Goal: Information Seeking & Learning: Find contact information

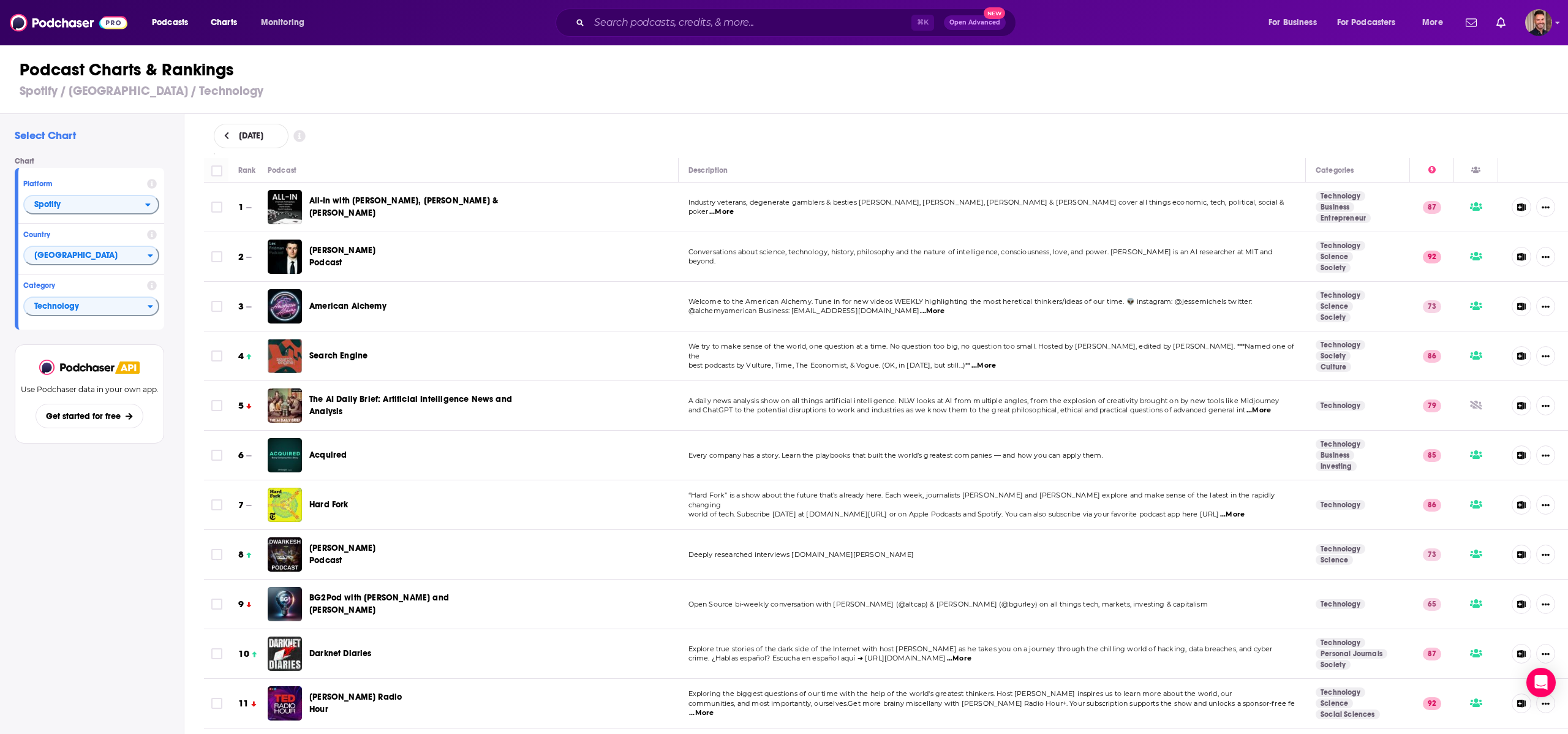
click at [454, 111] on div "Podcast Charts & Rankings Spotify / United States / Technology" at bounding box center [789, 79] width 1578 height 70
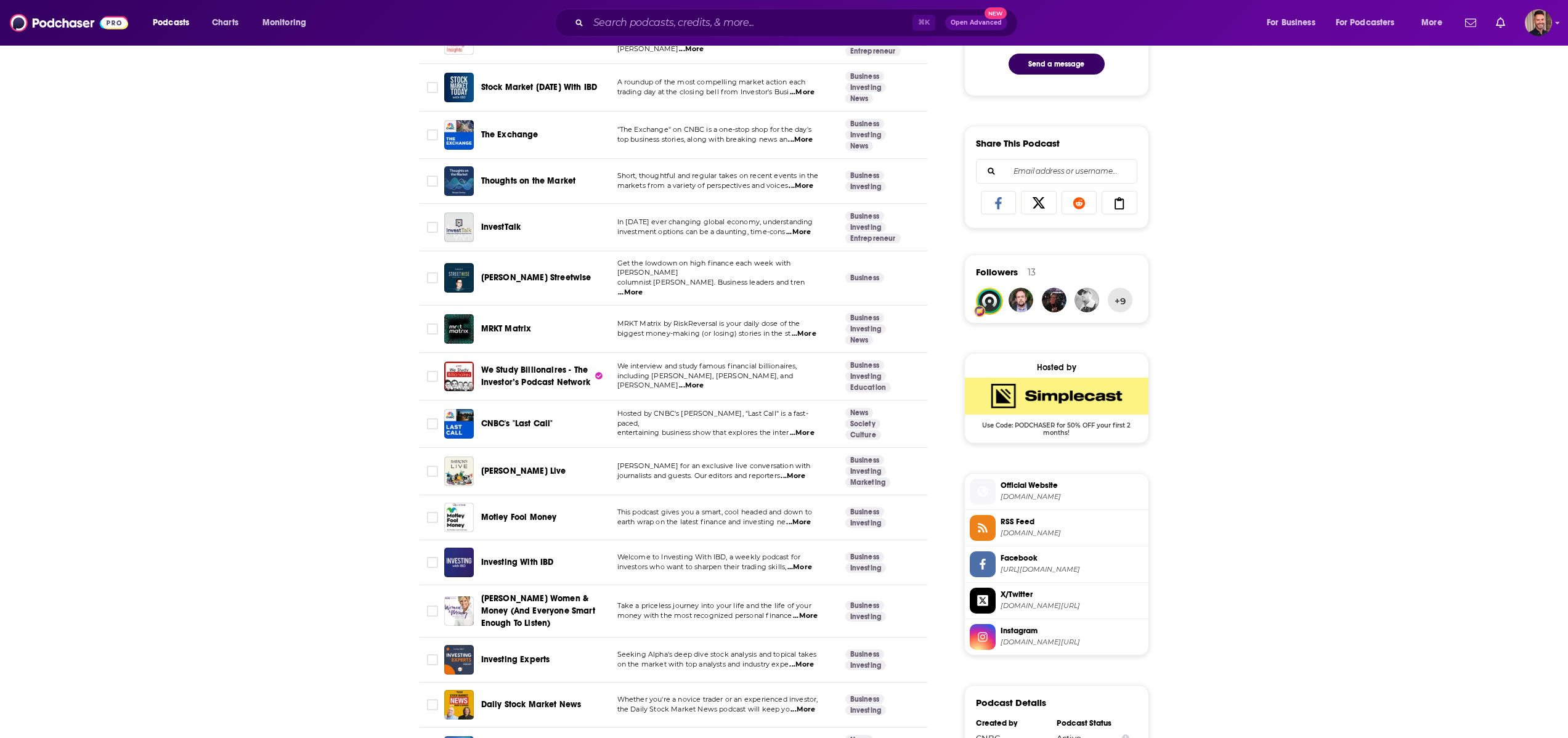
scroll to position [703, 0]
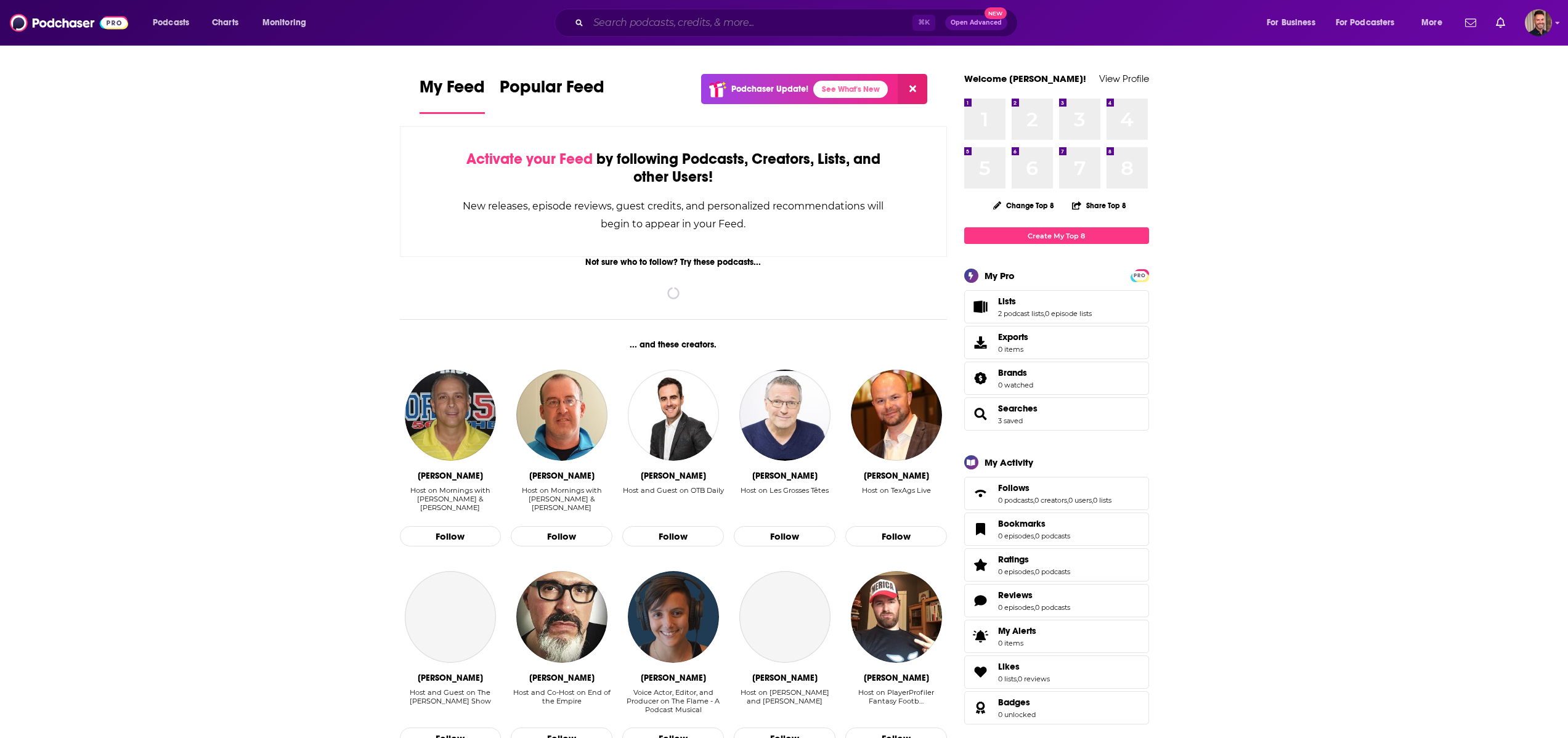
click at [663, 23] on input "Search podcasts, credits, & more..." at bounding box center [750, 22] width 324 height 20
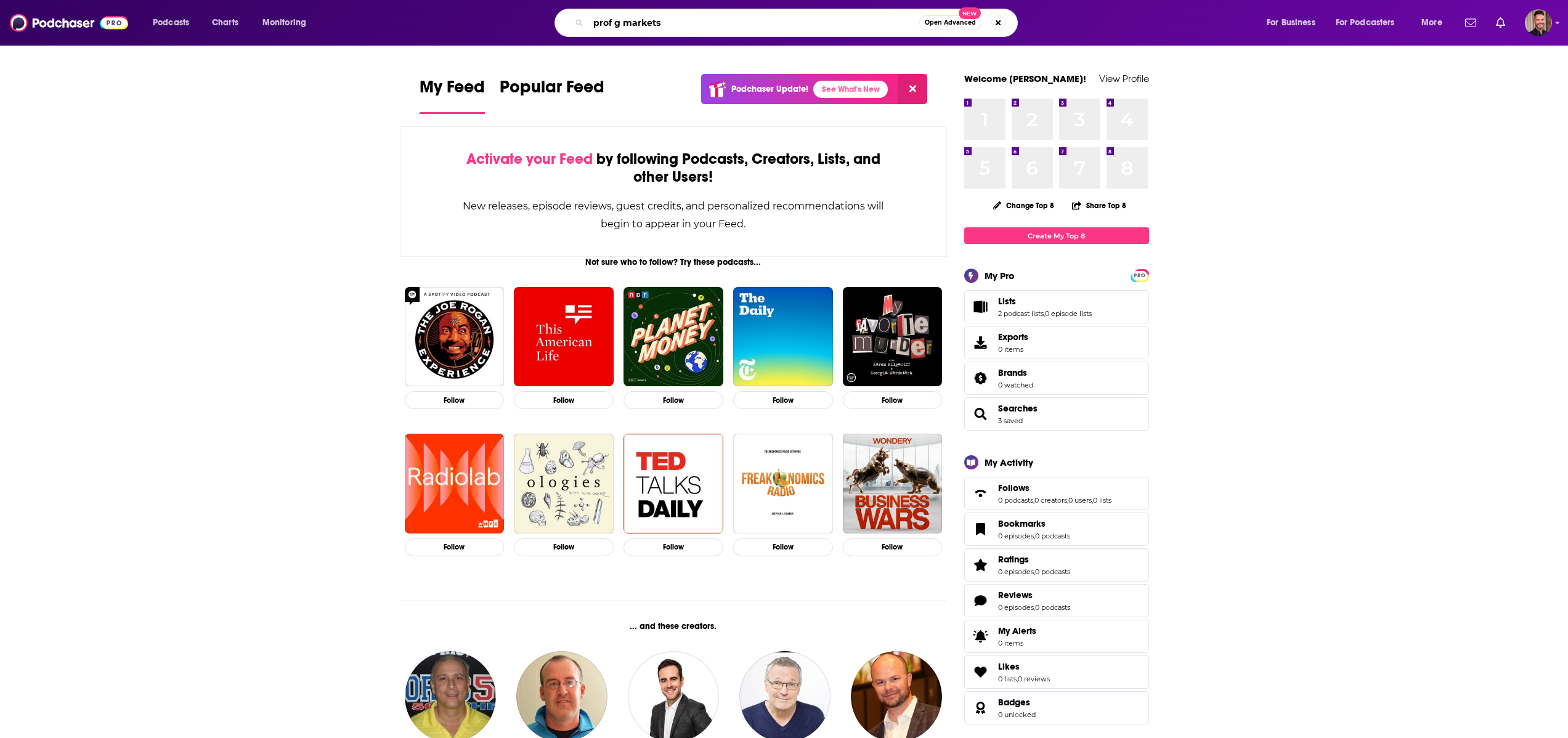
type input "prof g markets"
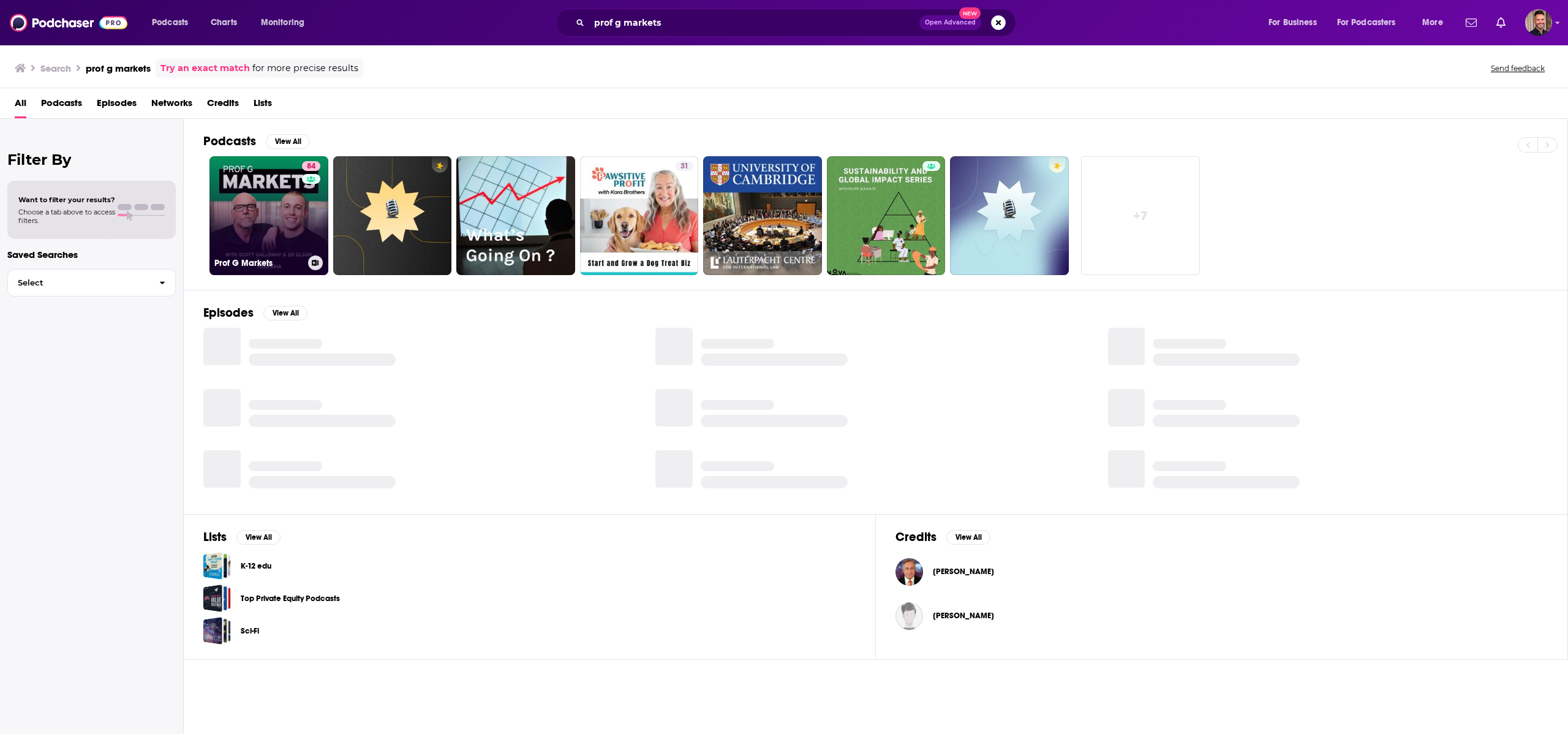
click at [274, 209] on link "84 Prof G Markets" at bounding box center [269, 215] width 119 height 119
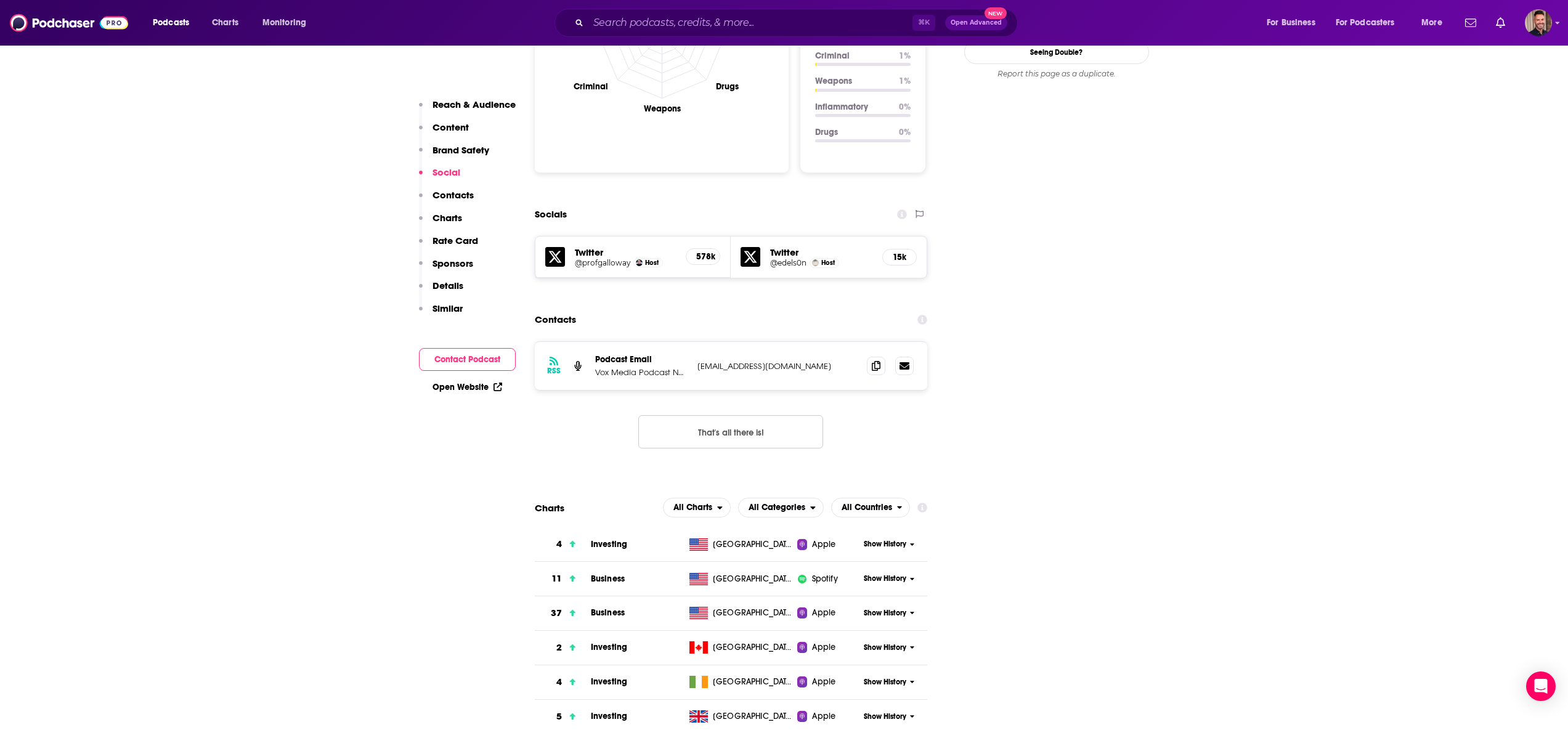
scroll to position [1245, 0]
click at [604, 539] on span "Investing" at bounding box center [609, 544] width 36 height 10
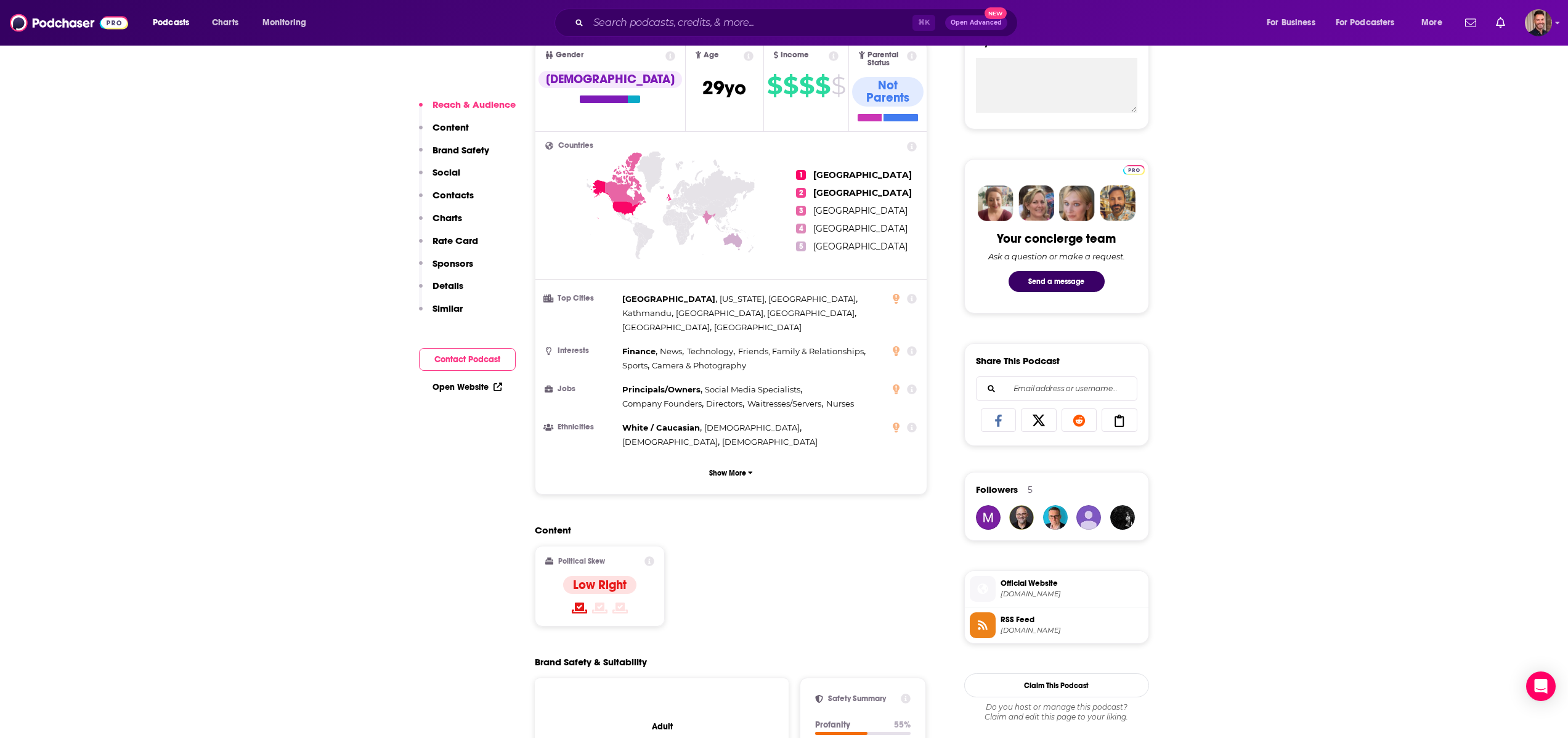
scroll to position [683, 0]
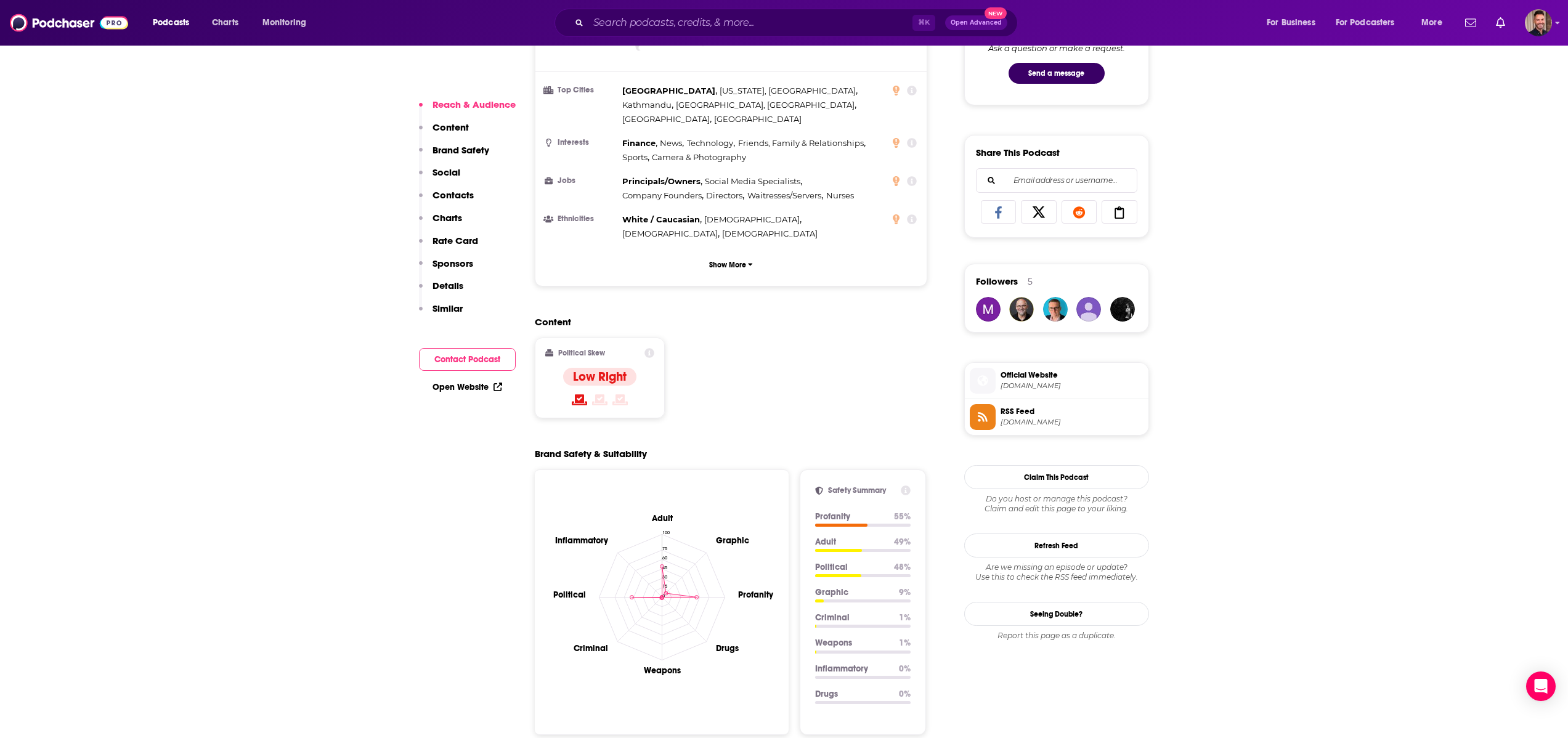
click at [447, 190] on p "Contacts" at bounding box center [453, 195] width 41 height 11
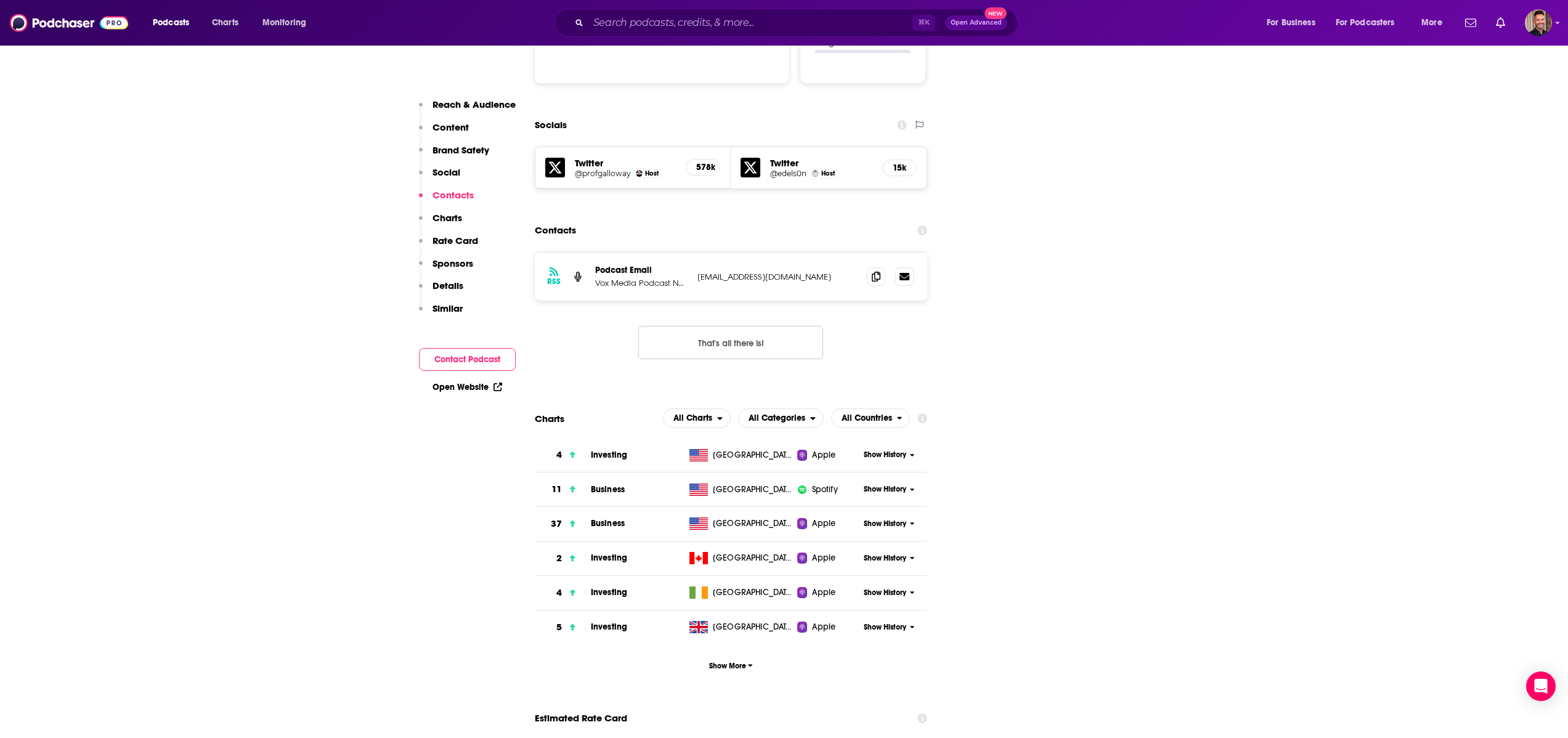
scroll to position [1340, 0]
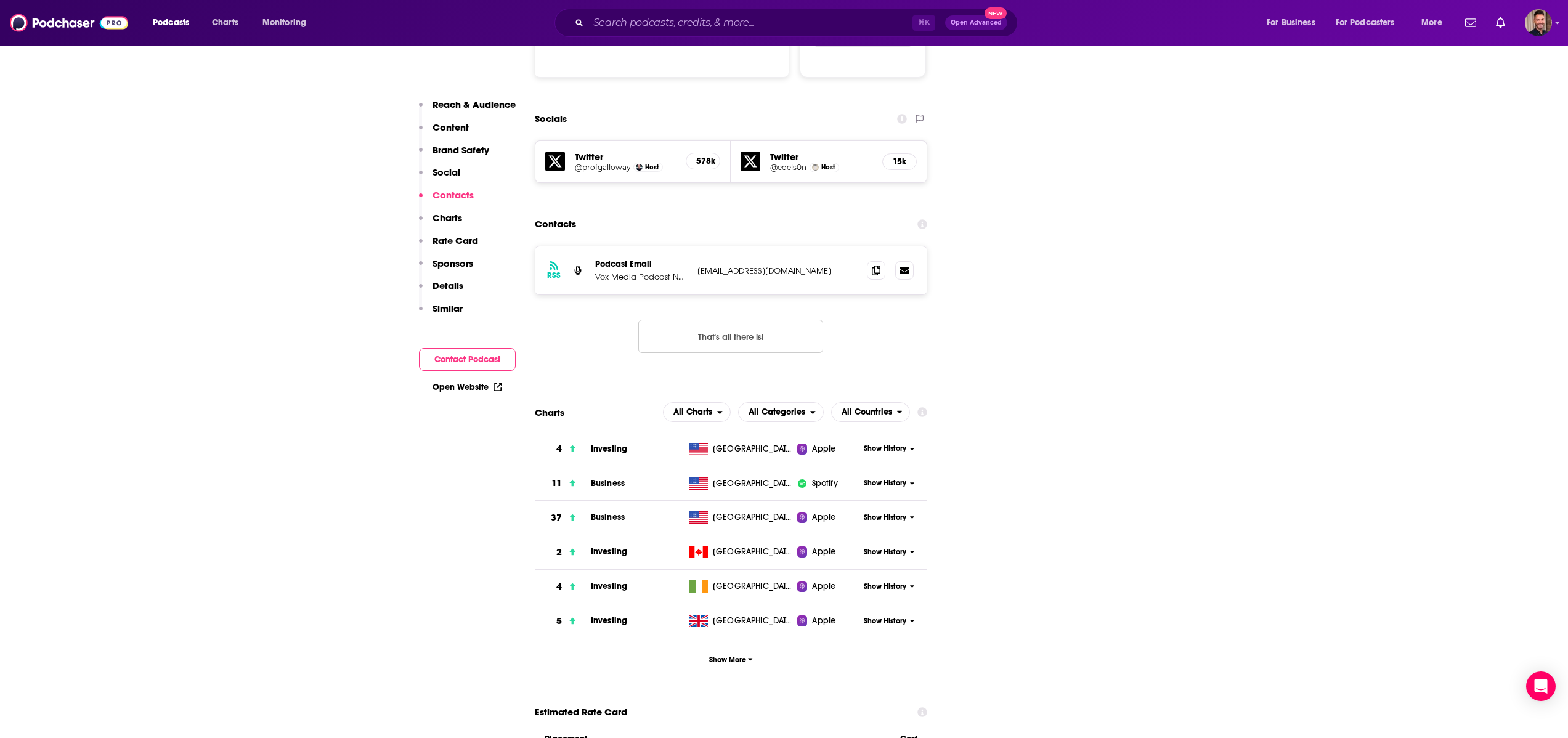
click at [770, 151] on h5 "Twitter" at bounding box center [821, 157] width 102 height 11
click at [778, 163] on h5 "@edels0n" at bounding box center [788, 167] width 36 height 10
click at [647, 27] on input "Search podcasts, credits, & more..." at bounding box center [750, 22] width 324 height 20
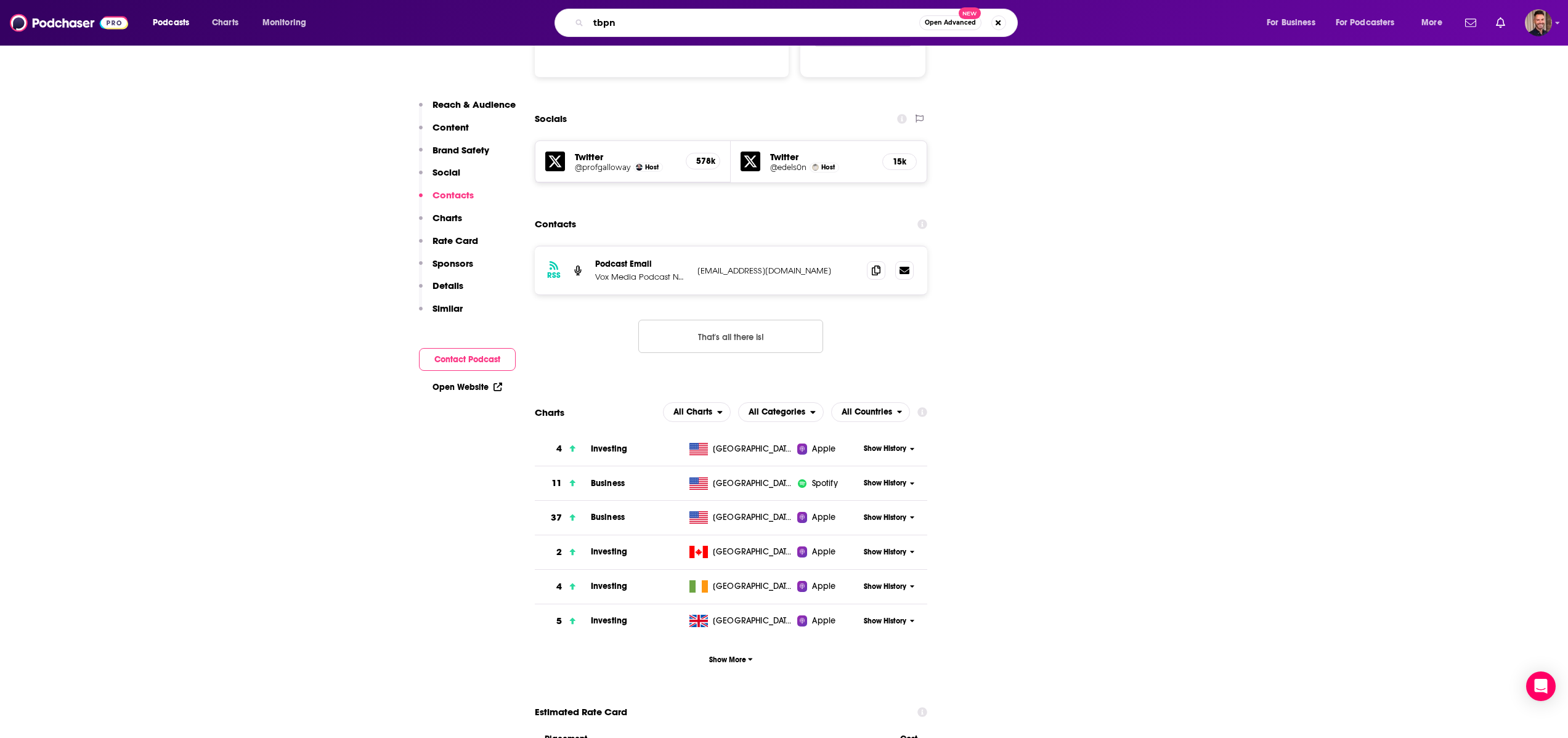
type input "tbpn"
